Goal: Task Accomplishment & Management: Use online tool/utility

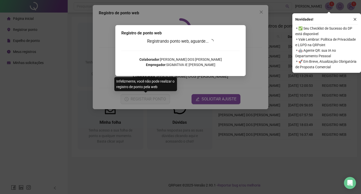
drag, startPoint x: 249, startPoint y: 64, endPoint x: 252, endPoint y: 64, distance: 3.3
click at [252, 64] on div "Registro de ponto web Registrando ponto web, aguarde... Colaborador : JOSÉ DINA…" at bounding box center [180, 97] width 361 height 194
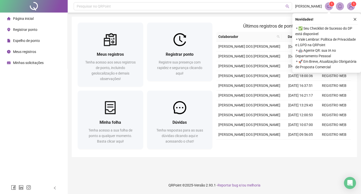
click at [46, 27] on li "Registrar ponto" at bounding box center [33, 30] width 65 height 10
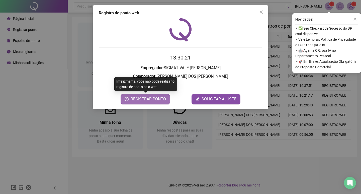
click at [142, 100] on span "REGISTRAR PONTO" at bounding box center [148, 99] width 35 height 6
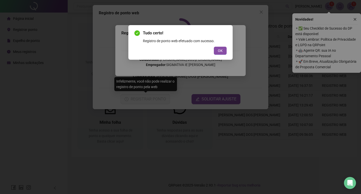
click at [222, 50] on span "OK" at bounding box center [220, 51] width 5 height 6
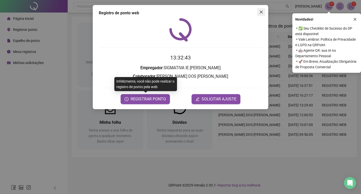
click at [261, 11] on icon "close" at bounding box center [261, 12] width 4 height 4
